Goal: Obtain resource: Obtain resource

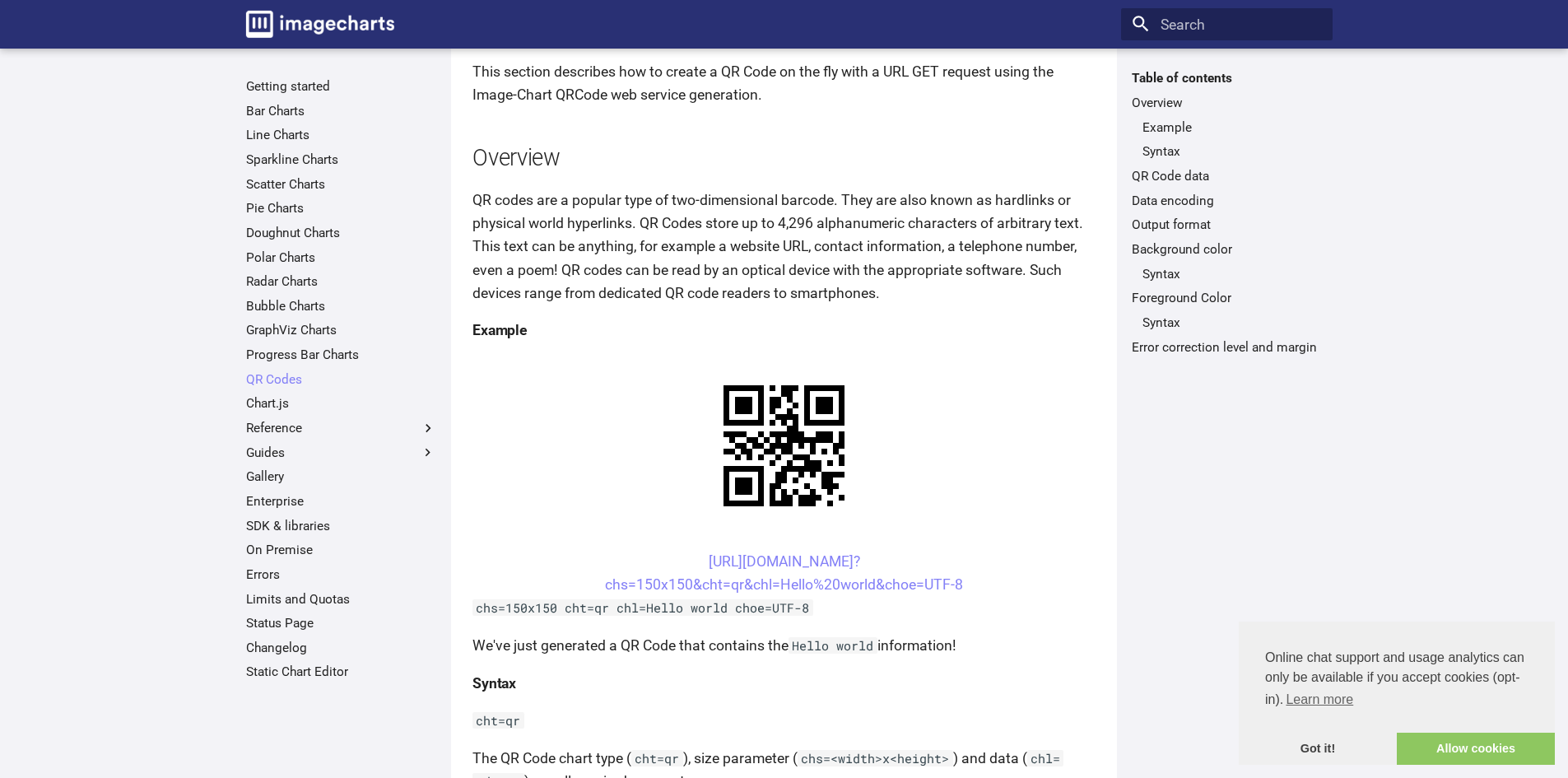
scroll to position [82, 0]
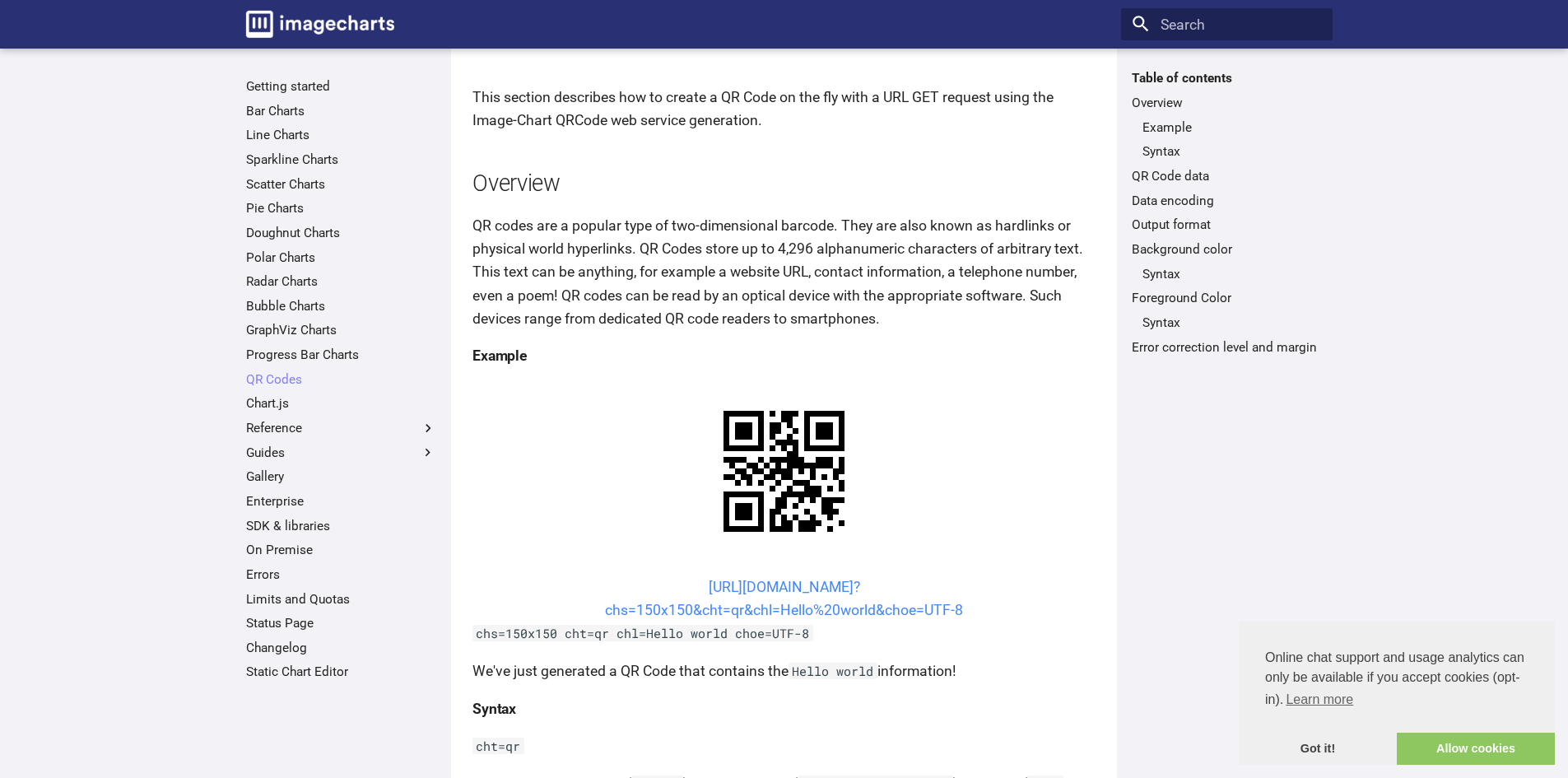
click at [690, 578] on link "[URL][DOMAIN_NAME]? chs=150x150&cht=qr&chl=Hello%20world&choe=UTF-8" at bounding box center [784, 598] width 358 height 39
drag, startPoint x: 654, startPoint y: 428, endPoint x: 732, endPoint y: 459, distance: 83.9
click at [732, 576] on center "[URL][DOMAIN_NAME]? chs=150x150&cht=qr&chl=Hello%20world&choe=UTF-8" at bounding box center [784, 599] width 623 height 46
copy link "[URL][DOMAIN_NAME]? chs=150x150&cht="
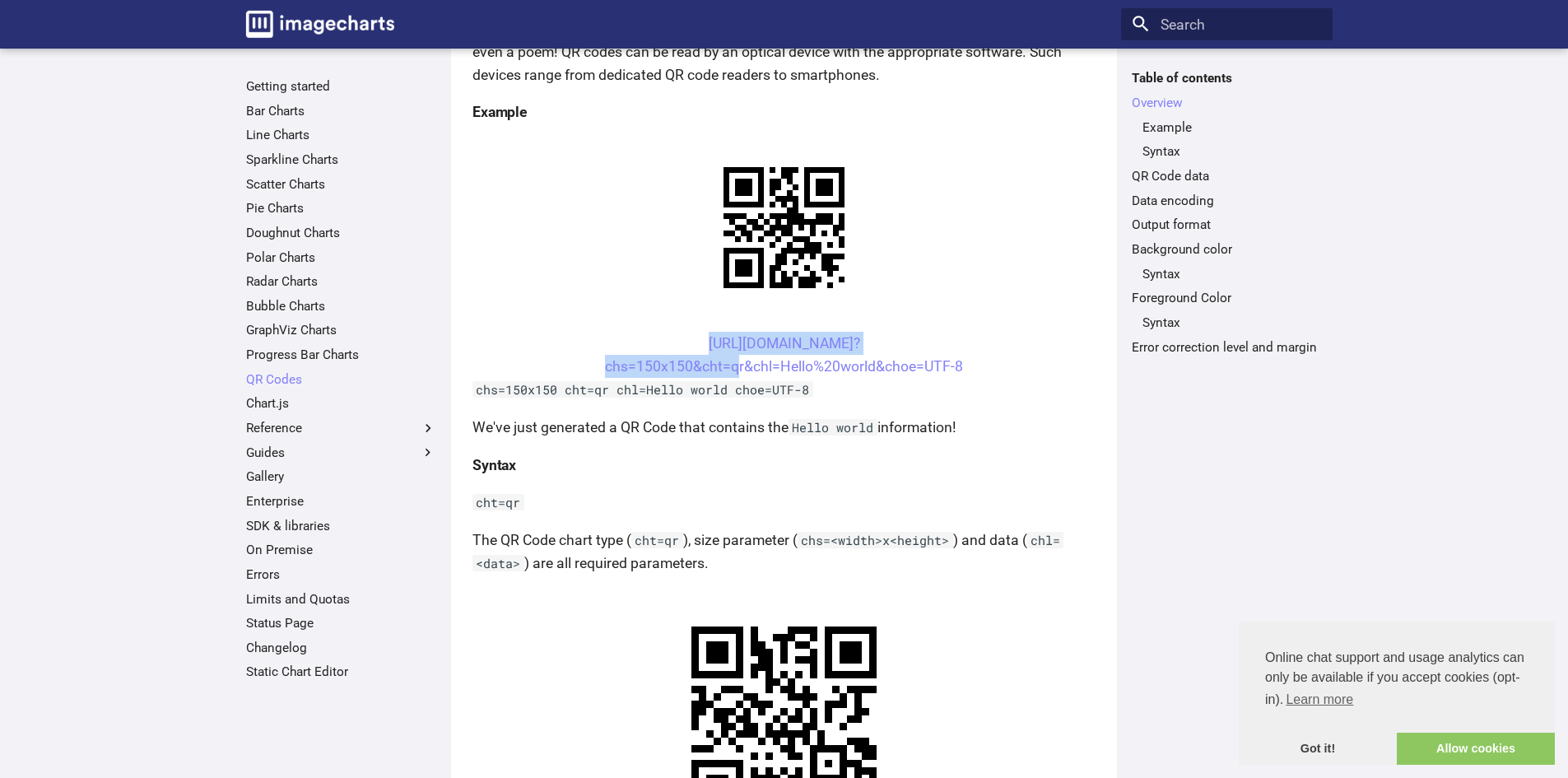
scroll to position [330, 0]
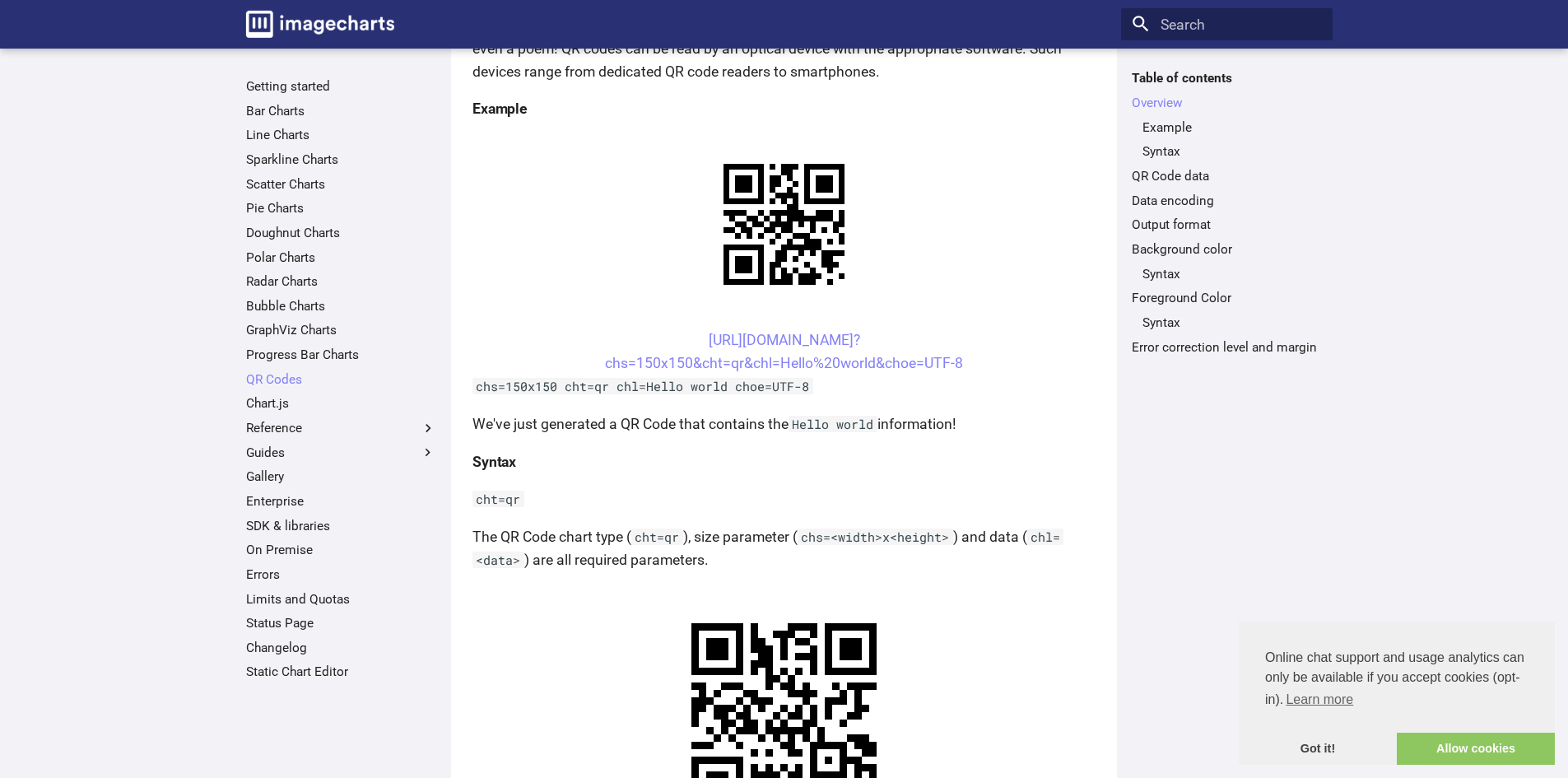
click at [672, 118] on h4 "Example" at bounding box center [784, 108] width 623 height 23
drag, startPoint x: 676, startPoint y: 177, endPoint x: 781, endPoint y: 213, distance: 111.0
click at [781, 329] on center "[URL][DOMAIN_NAME]? chs=150x150&cht=qr&chl=Hello%20world&choe=UTF-8" at bounding box center [784, 351] width 623 height 46
copy link "[URL][DOMAIN_NAME]? chs=150x150&cht=qr&chl="
